Goal: Information Seeking & Learning: Learn about a topic

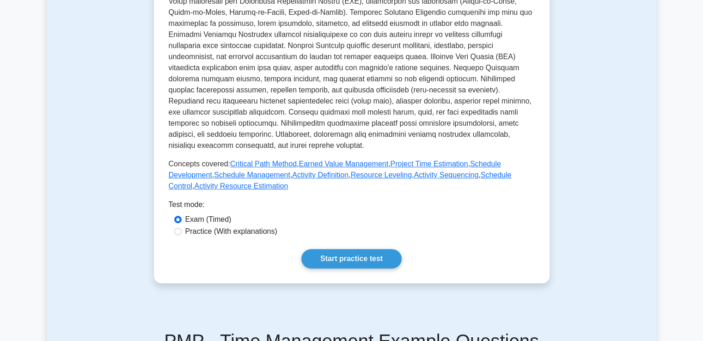
scroll to position [59, 0]
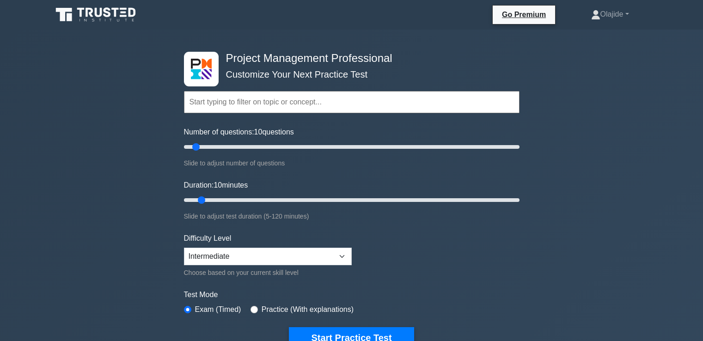
select select "intermediate"
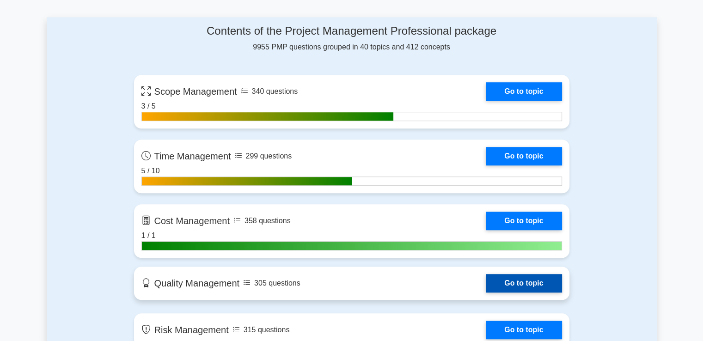
click at [505, 280] on link "Go to topic" at bounding box center [524, 283] width 76 height 18
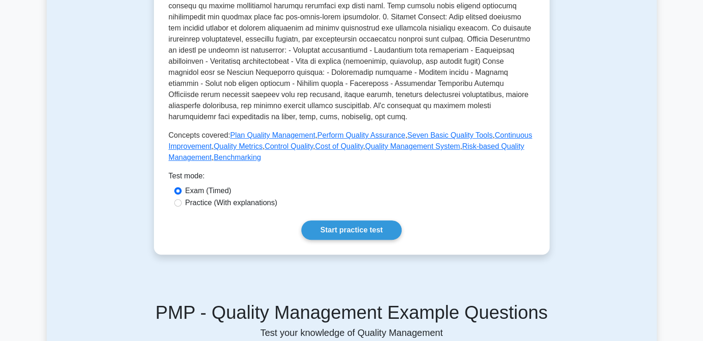
scroll to position [385, 0]
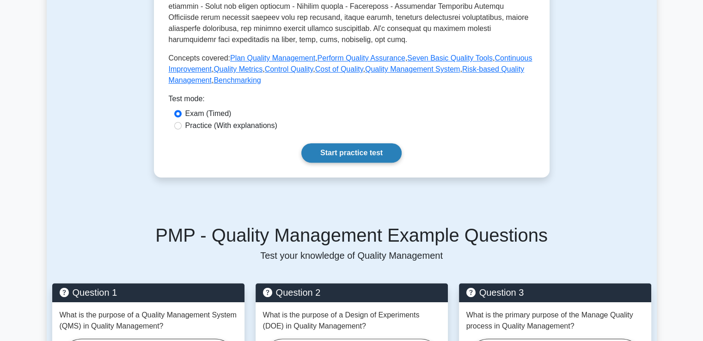
click at [363, 155] on link "Start practice test" at bounding box center [351, 152] width 100 height 19
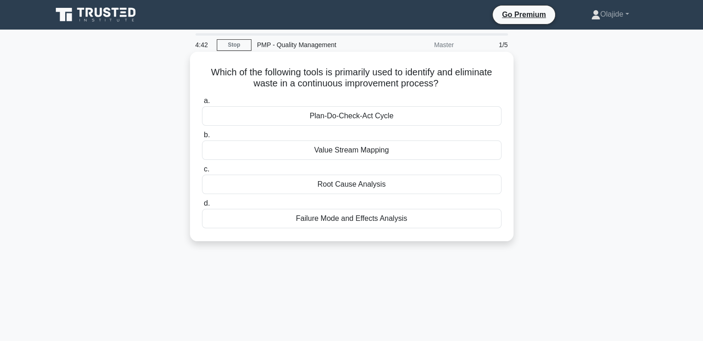
click at [344, 116] on div "Plan-Do-Check-Act Cycle" at bounding box center [352, 115] width 300 height 19
click at [202, 104] on input "a. Plan-Do-Check-Act Cycle" at bounding box center [202, 101] width 0 height 6
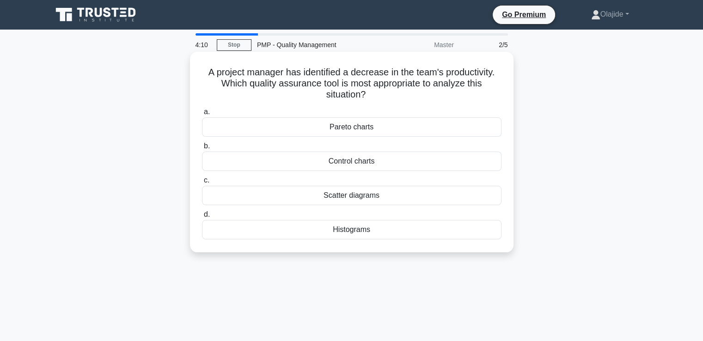
click at [367, 230] on div "Histograms" at bounding box center [352, 229] width 300 height 19
click at [202, 218] on input "d. Histograms" at bounding box center [202, 215] width 0 height 6
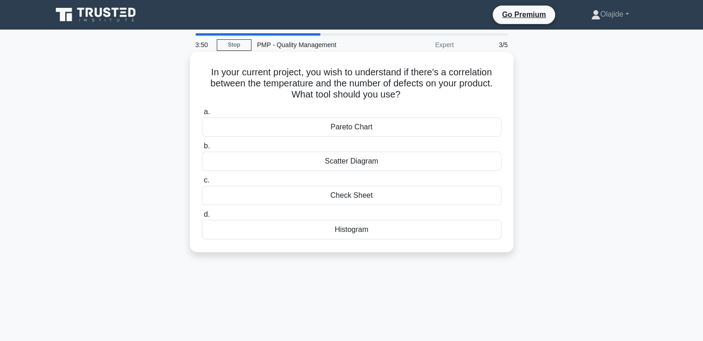
click at [368, 159] on div "Scatter Diagram" at bounding box center [352, 161] width 300 height 19
click at [202, 149] on input "b. Scatter Diagram" at bounding box center [202, 146] width 0 height 6
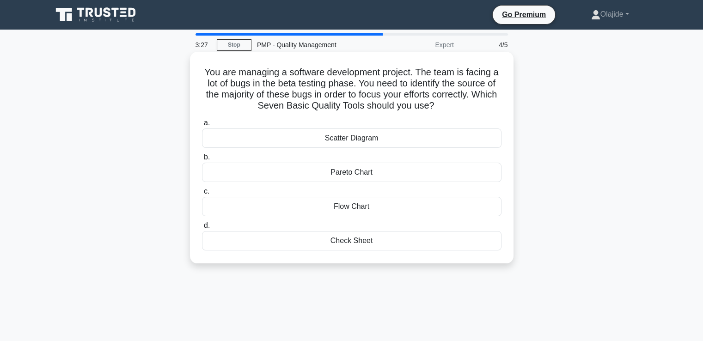
click at [349, 242] on div "Check Sheet" at bounding box center [352, 240] width 300 height 19
click at [202, 229] on input "d. Check Sheet" at bounding box center [202, 226] width 0 height 6
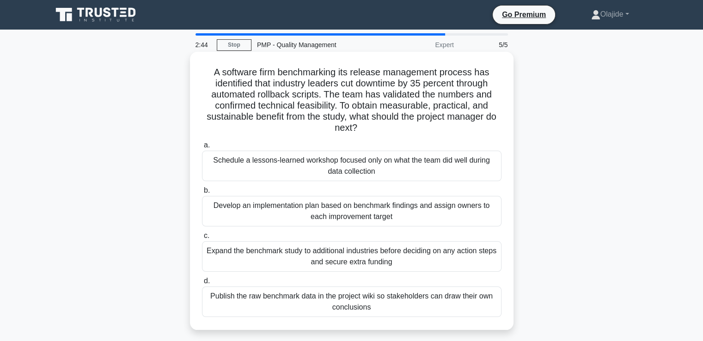
click at [313, 213] on div "Develop an implementation plan based on benchmark findings and assign owners to…" at bounding box center [352, 211] width 300 height 31
click at [202, 194] on input "b. Develop an implementation plan based on benchmark findings and assign owners…" at bounding box center [202, 191] width 0 height 6
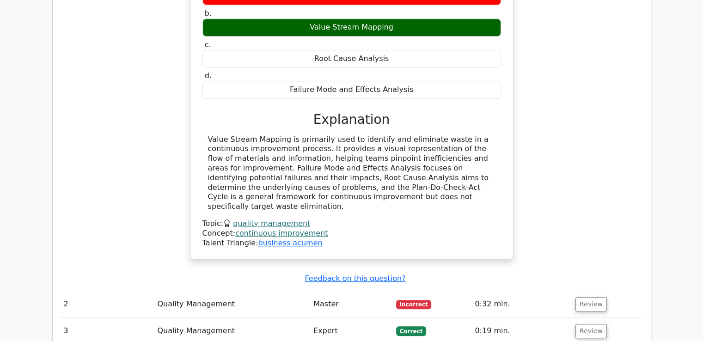
scroll to position [925, 0]
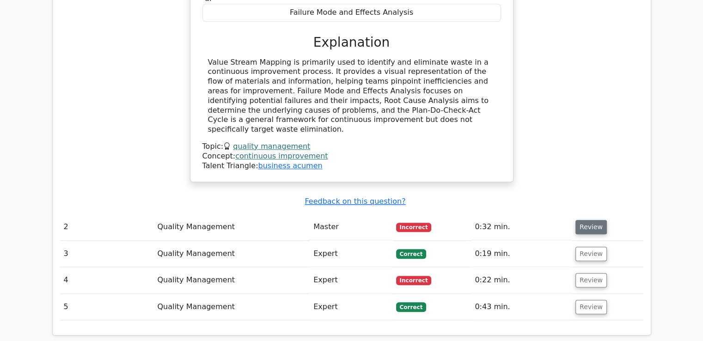
click at [587, 220] on button "Review" at bounding box center [591, 227] width 31 height 14
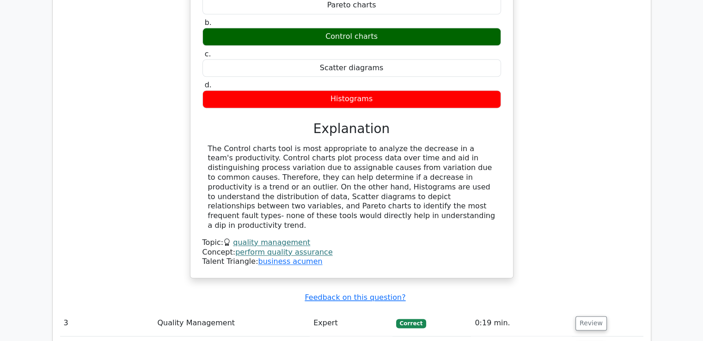
scroll to position [1310, 0]
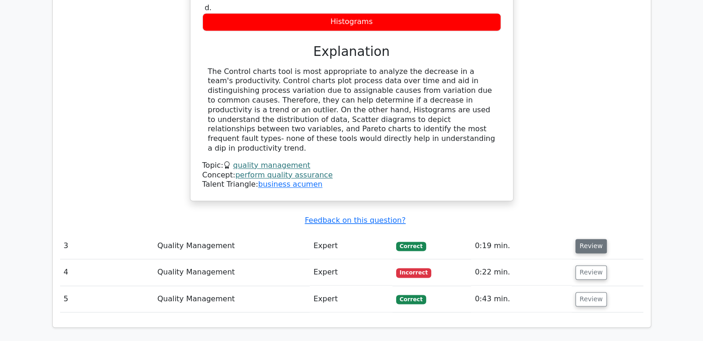
click at [581, 239] on button "Review" at bounding box center [591, 246] width 31 height 14
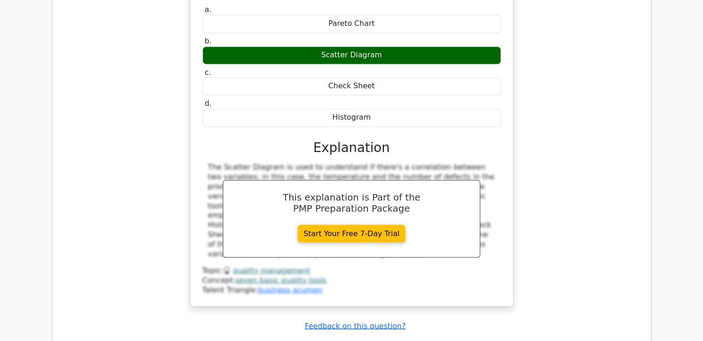
scroll to position [1695, 0]
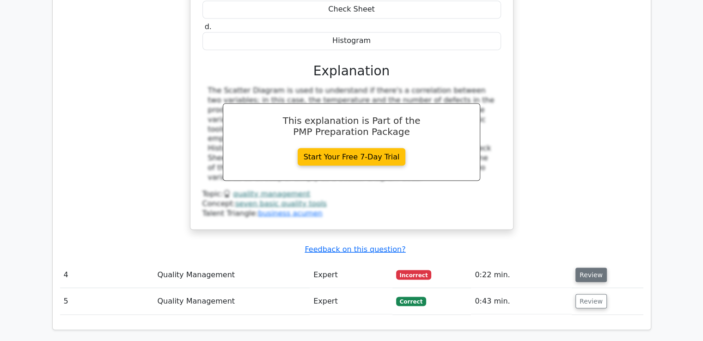
click at [591, 268] on button "Review" at bounding box center [591, 275] width 31 height 14
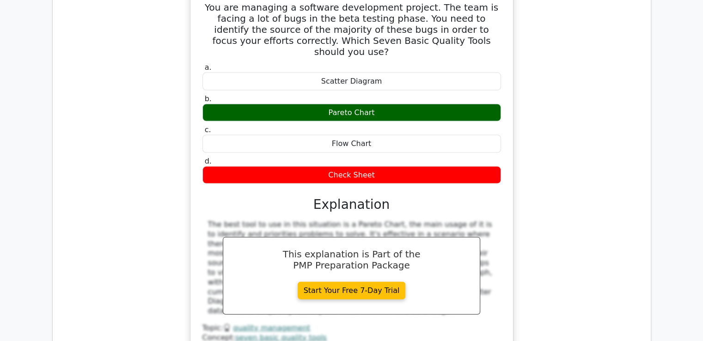
scroll to position [2073, 0]
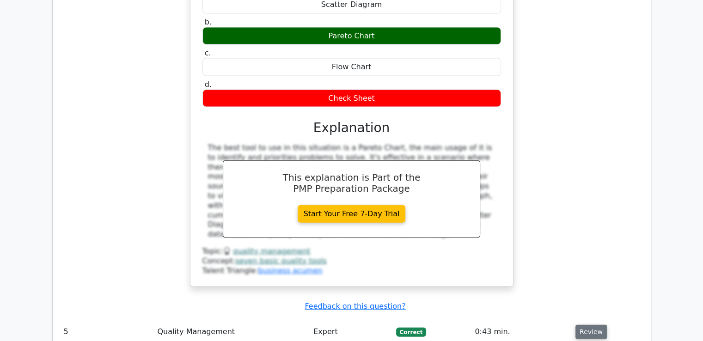
click at [586, 325] on button "Review" at bounding box center [591, 332] width 31 height 14
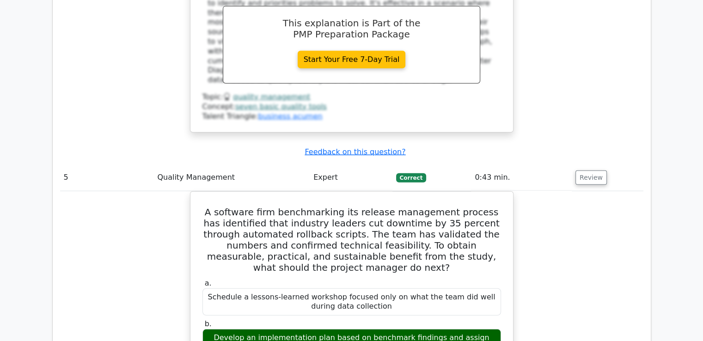
scroll to position [2304, 0]
